Goal: Book appointment/travel/reservation

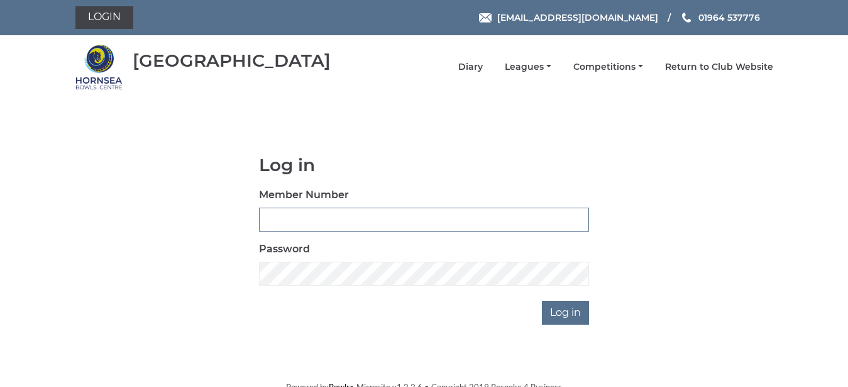
click at [284, 218] on input "Member Number" at bounding box center [424, 219] width 330 height 24
type input "0868"
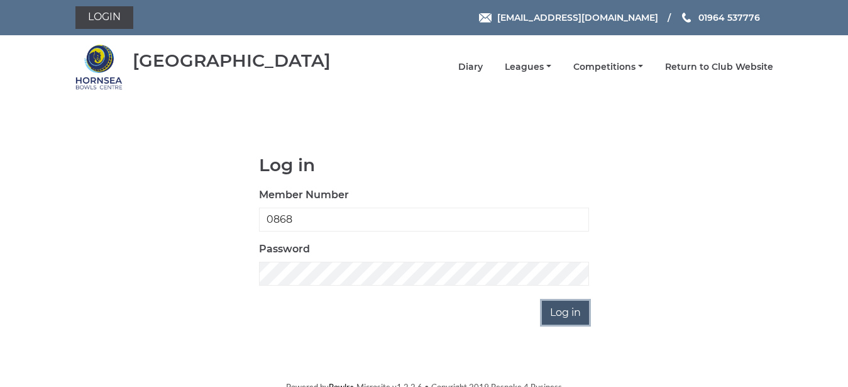
click at [568, 314] on input "Log in" at bounding box center [565, 312] width 47 height 24
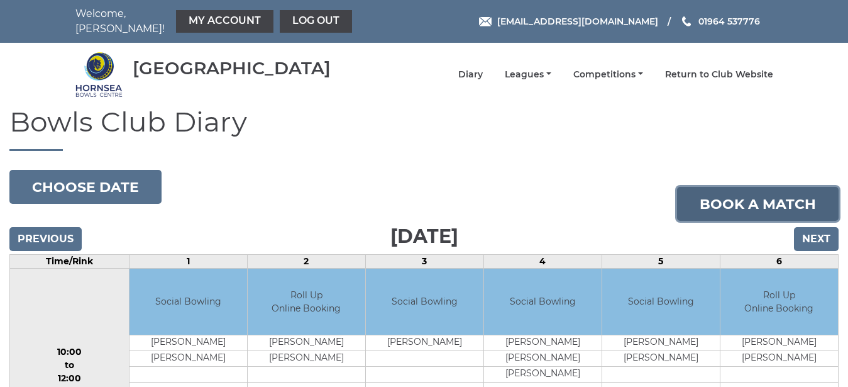
click at [757, 192] on link "Book a match" at bounding box center [758, 204] width 162 height 34
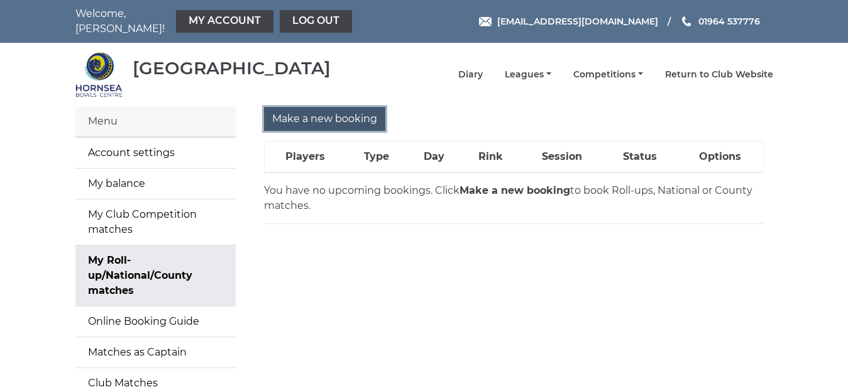
click at [329, 108] on input "Make a new booking" at bounding box center [324, 119] width 121 height 24
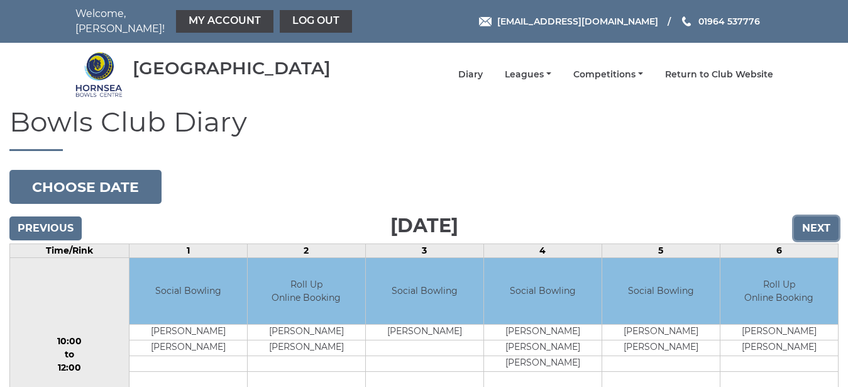
click at [816, 227] on input "Next" at bounding box center [816, 228] width 45 height 24
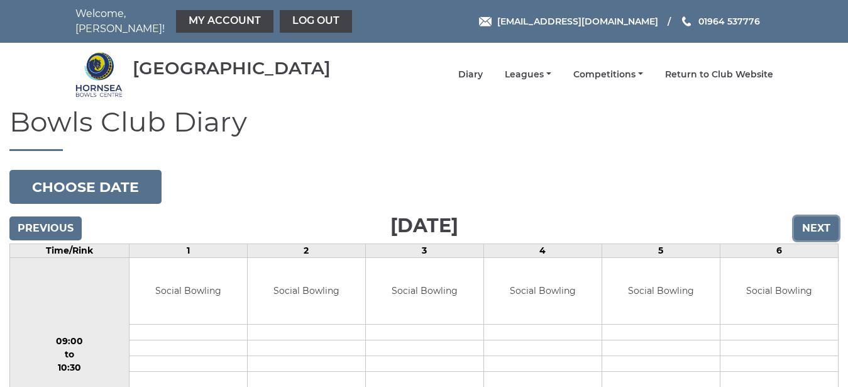
click at [816, 227] on input "Next" at bounding box center [816, 228] width 45 height 24
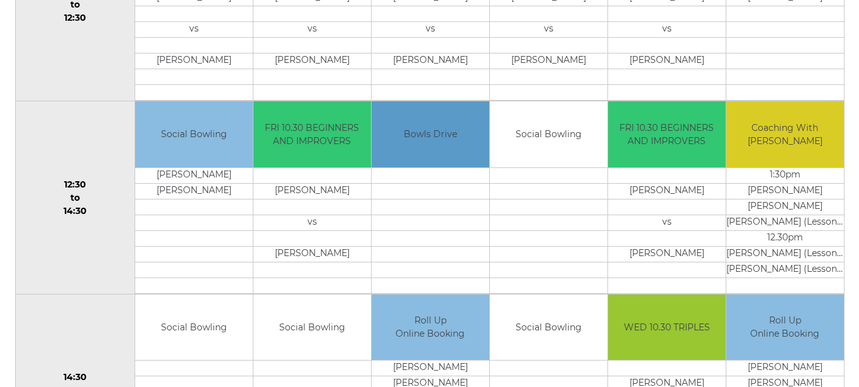
scroll to position [545, 0]
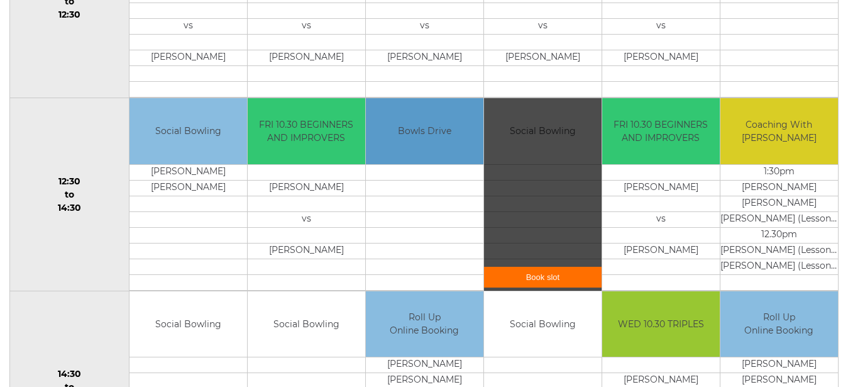
click at [538, 267] on link "Book slot" at bounding box center [543, 277] width 118 height 21
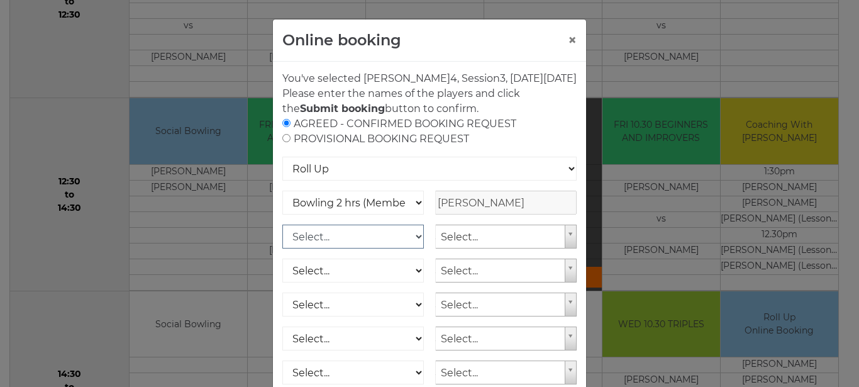
click at [282, 224] on select "Select... Club Competition (Member) Club Competition (Visitor) National (Member…" at bounding box center [352, 236] width 141 height 24
select select "1_50"
click option "Bowling 2 hrs (Member)" at bounding box center [0, 0] width 0 height 0
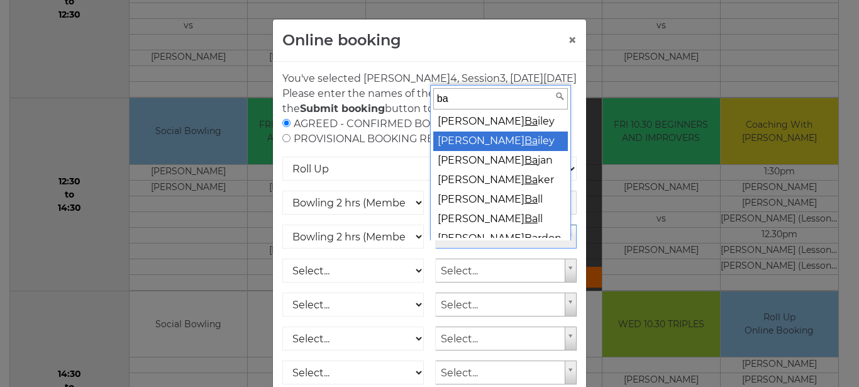
type input "ba"
select select "765"
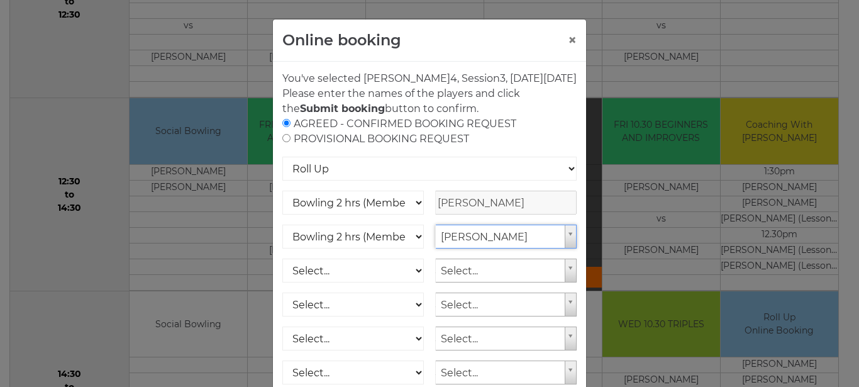
scroll to position [3, 0]
click at [282, 258] on select "Select... Club Competition (Member) Club Competition (Visitor) National (Member…" at bounding box center [352, 270] width 141 height 24
select select "1_50"
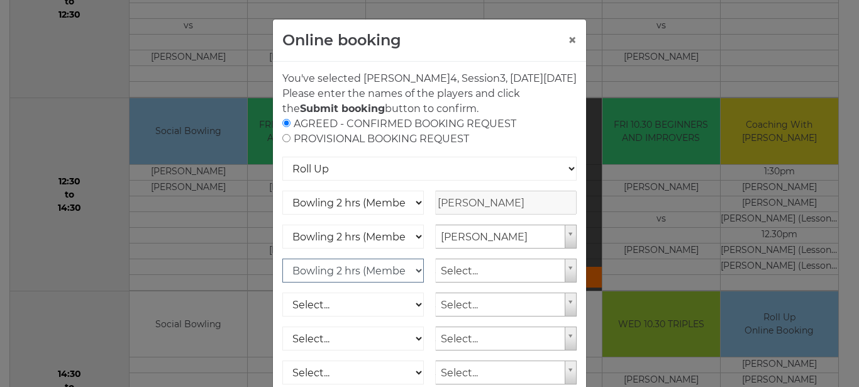
click option "Bowling 2 hrs (Member)" at bounding box center [0, 0] width 0 height 0
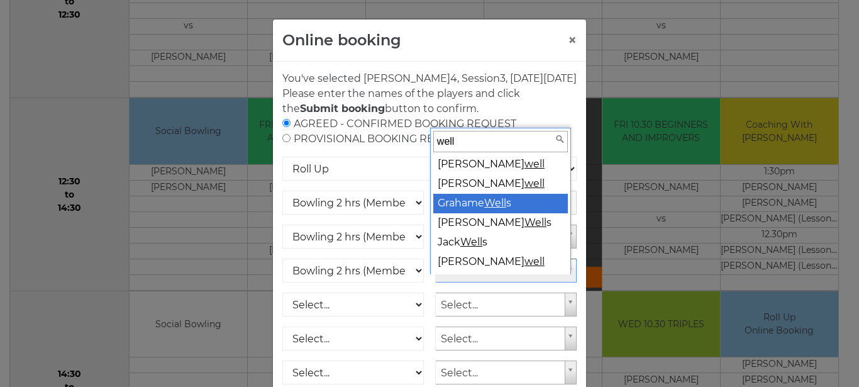
type input "well"
select select "762"
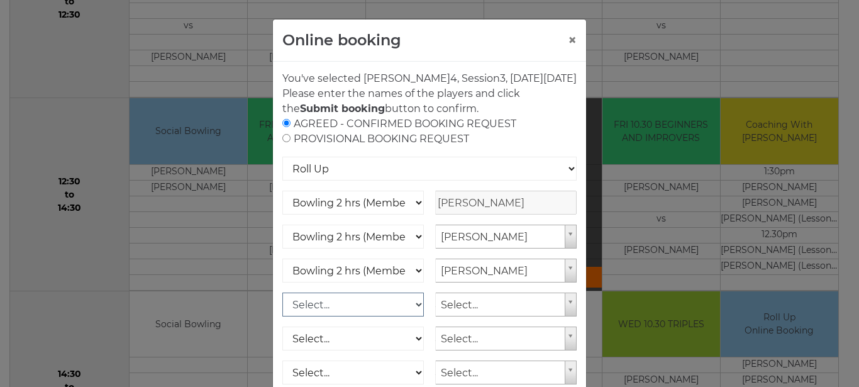
click at [282, 292] on select "Select... Club Competition (Member) Club Competition (Visitor) National (Member…" at bounding box center [352, 304] width 141 height 24
select select "1_50"
click option "Bowling 2 hrs (Member)" at bounding box center [0, 0] width 0 height 0
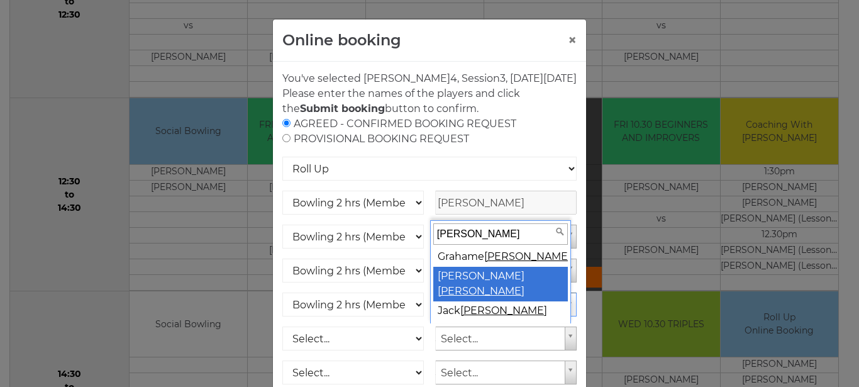
type input "wells"
select select "763"
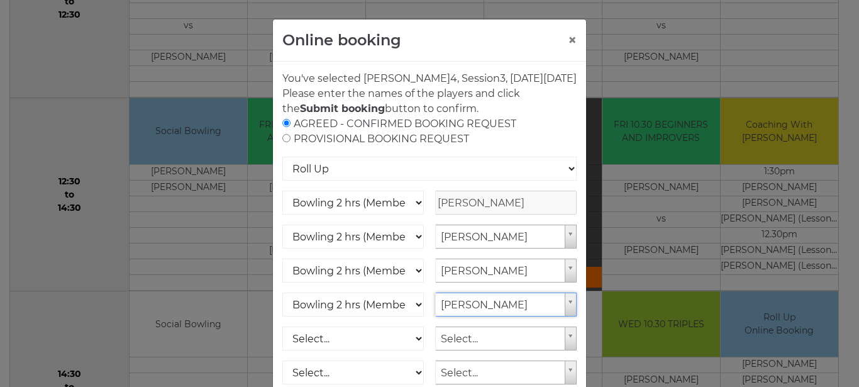
click at [368, 372] on div "Club Competition (Member) National (Member) Bowling 1.5 hrs (Member) Junior (Up…" at bounding box center [352, 326] width 141 height 272
click at [574, 376] on div "You've selected Rink 4 , Session 3 , on Tuesday 23rd of September 2025 Please e…" at bounding box center [429, 305] width 313 height 487
click at [575, 363] on div "You've selected Rink 4 , Session 3 , on Tuesday 23rd of September 2025 Please e…" at bounding box center [429, 305] width 313 height 487
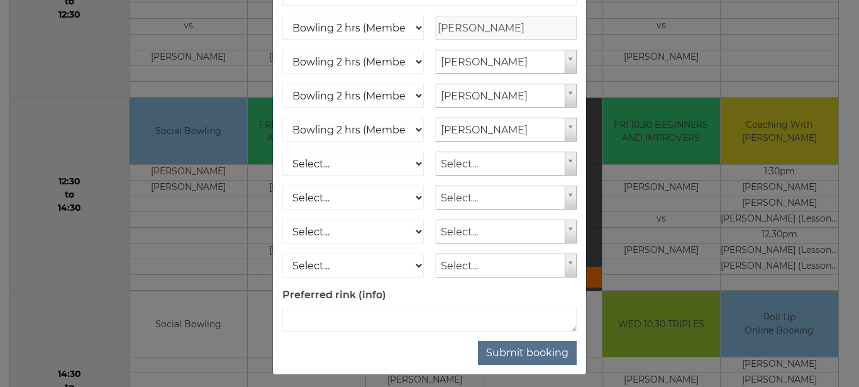
scroll to position [179, 0]
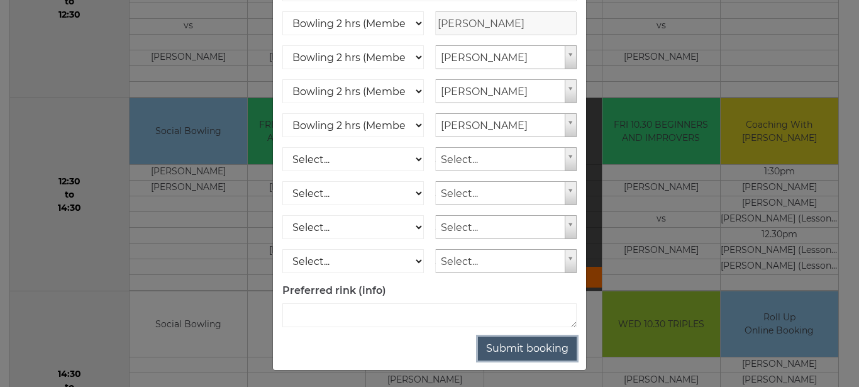
click at [531, 360] on button "Submit booking" at bounding box center [527, 348] width 99 height 24
click at [537, 360] on button "Submit booking" at bounding box center [527, 348] width 99 height 24
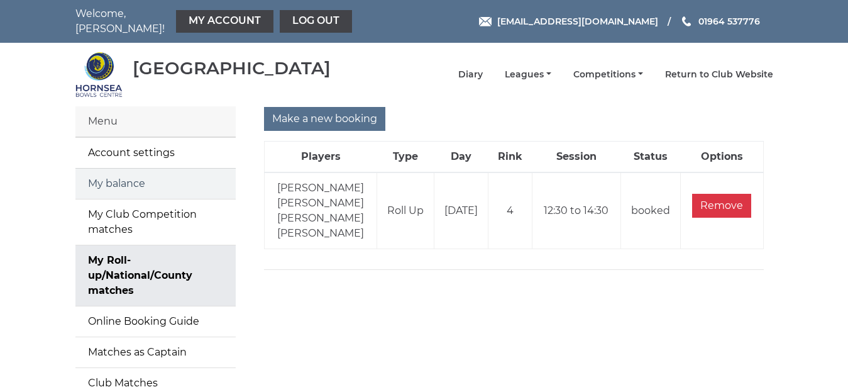
click at [128, 178] on link "My balance" at bounding box center [155, 183] width 160 height 30
